Goal: Obtain resource: Obtain resource

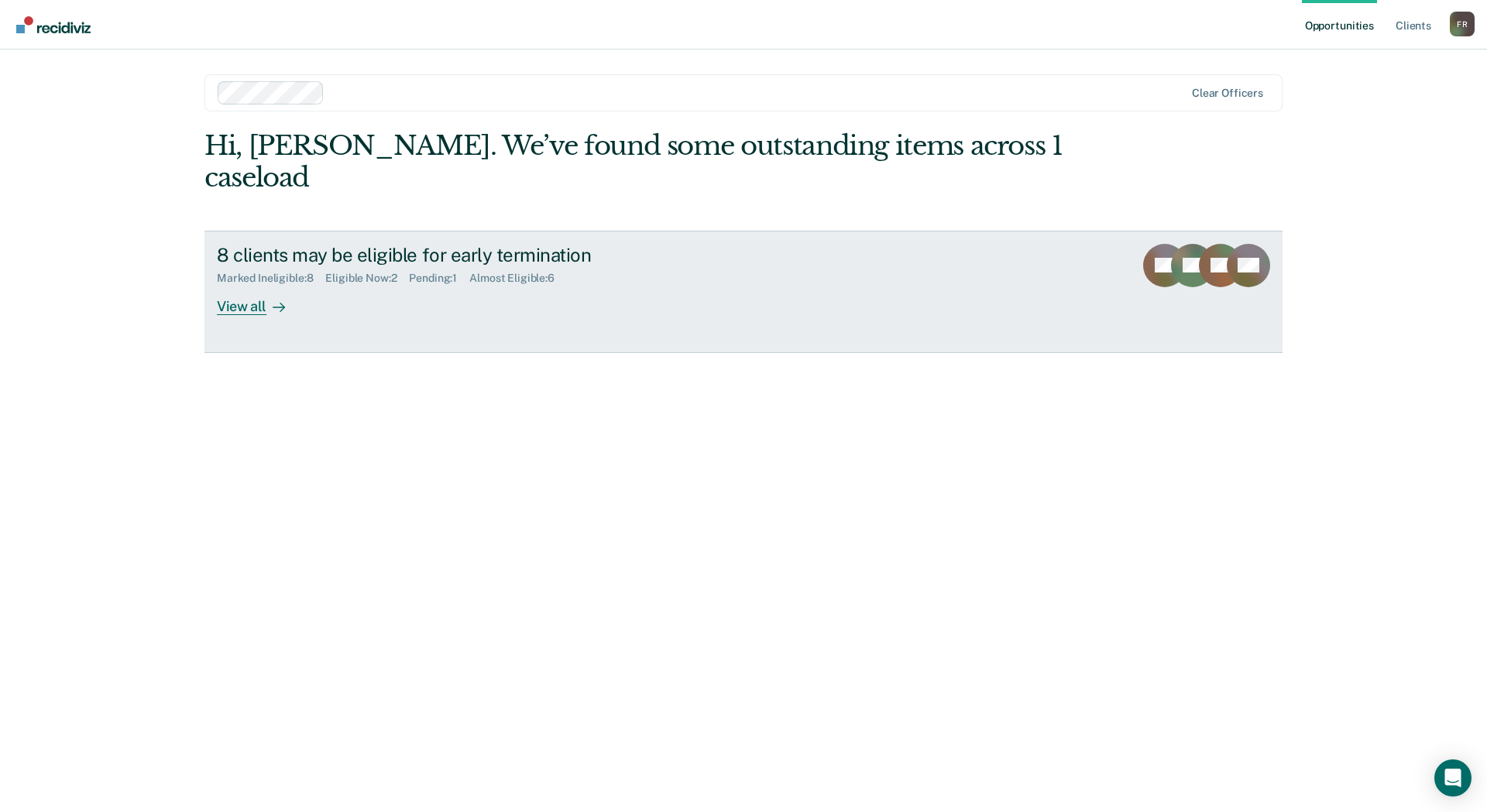
click at [239, 285] on div "View all" at bounding box center [259, 299] width 86 height 30
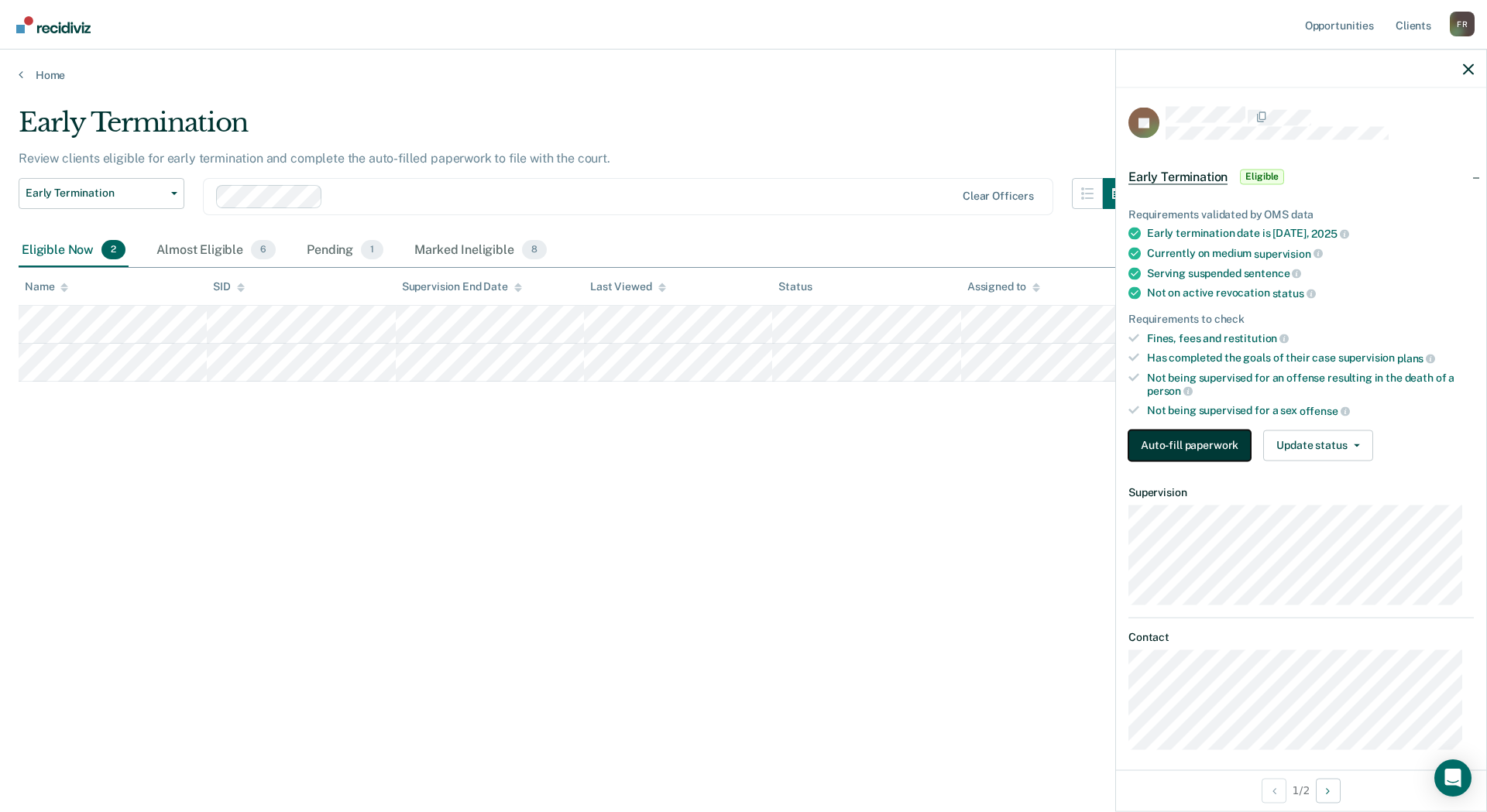
click at [1187, 448] on button "Auto-fill paperwork" at bounding box center [1189, 445] width 123 height 31
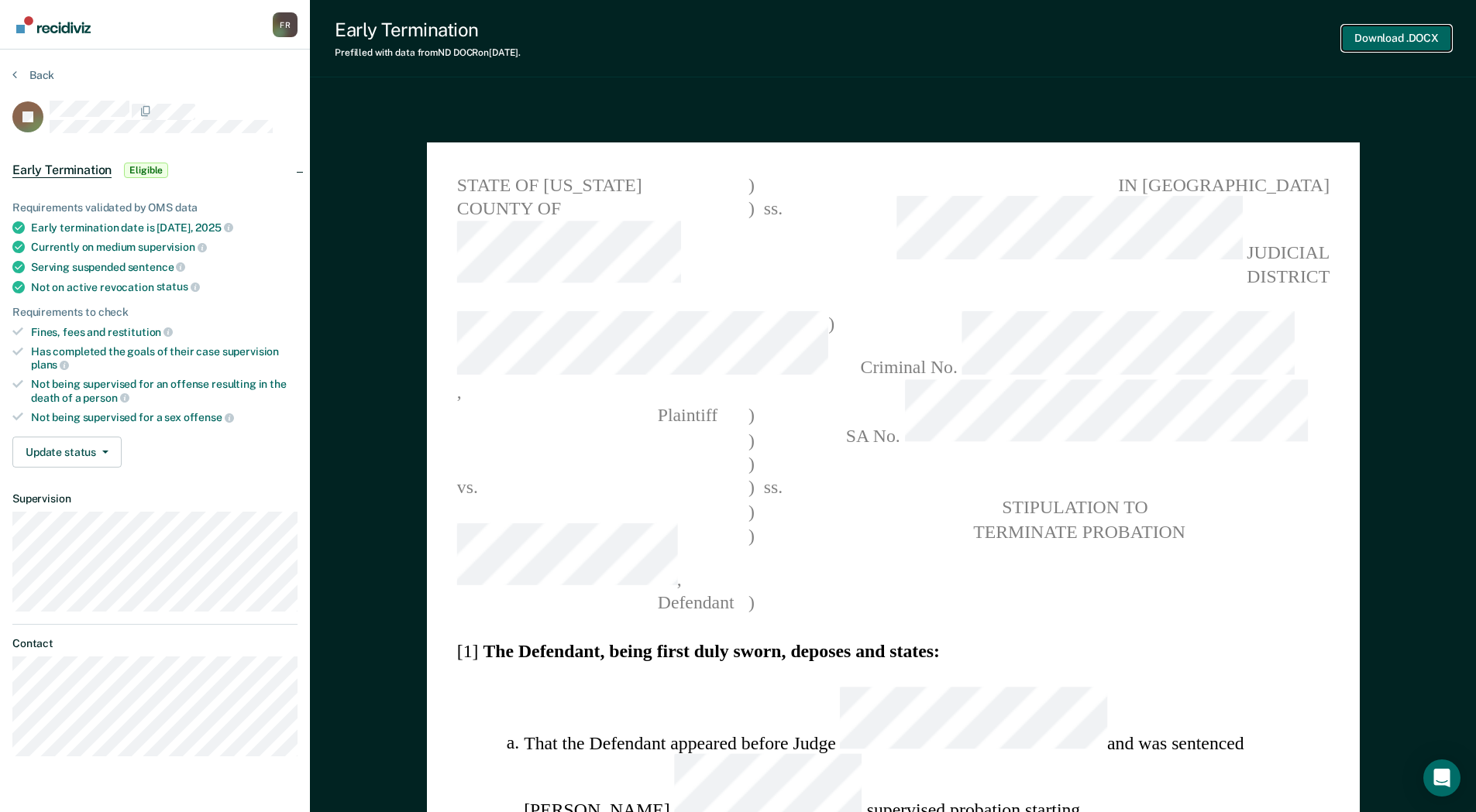
click at [1423, 35] on button "Download .DOCX" at bounding box center [1396, 38] width 109 height 26
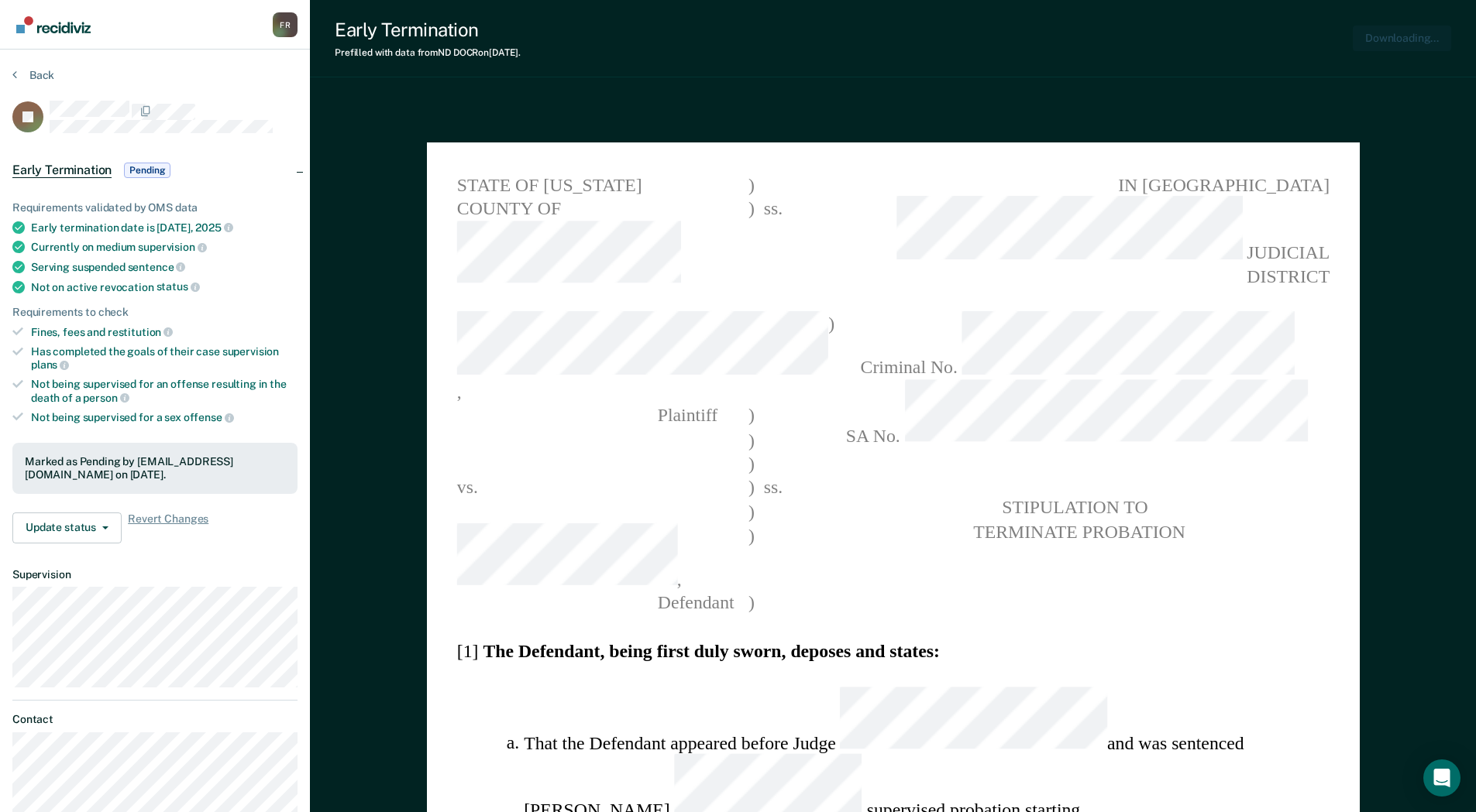
type textarea "x"
